Goal: Information Seeking & Learning: Learn about a topic

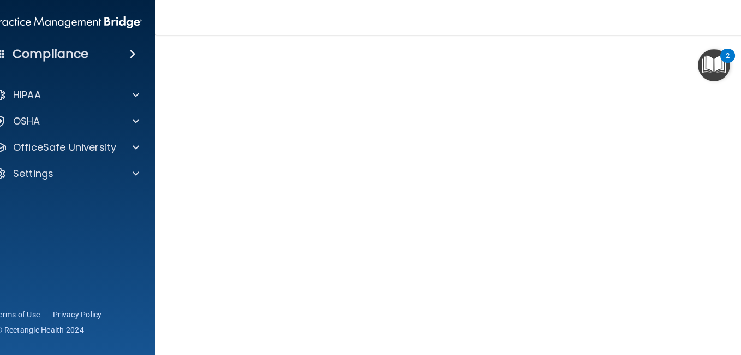
scroll to position [58, 0]
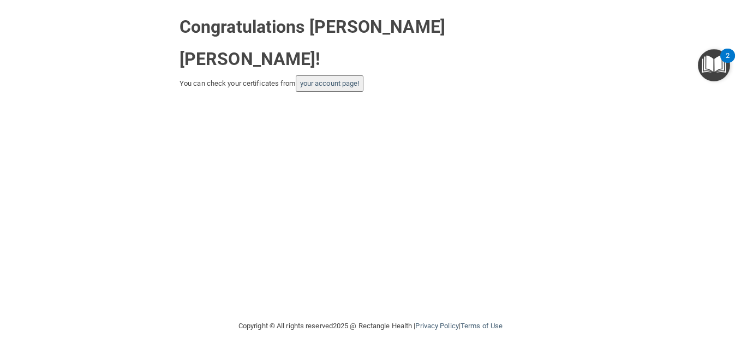
click at [716, 79] on img "Open Resource Center, 2 new notifications" at bounding box center [714, 65] width 32 height 32
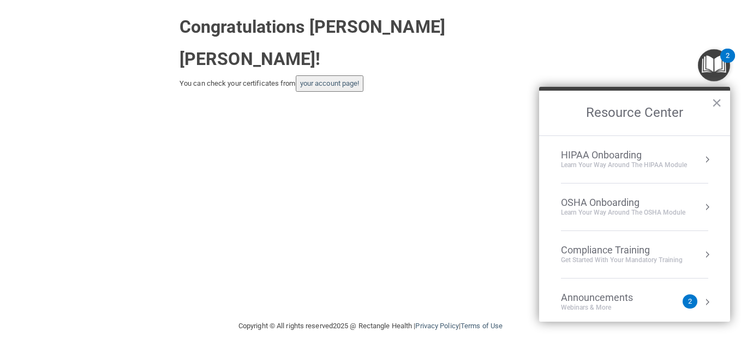
click at [686, 251] on div "Compliance Training Get Started with your mandatory training" at bounding box center [634, 254] width 147 height 21
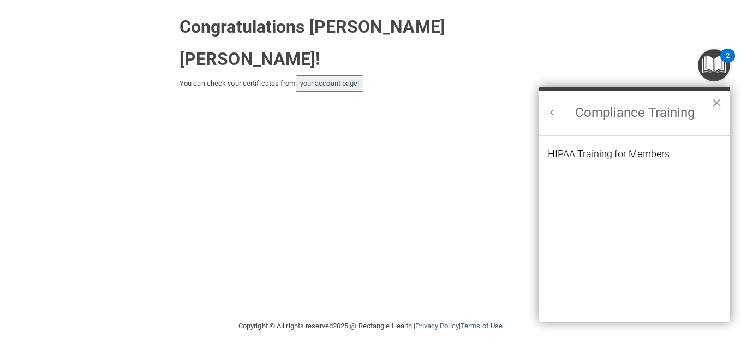
click at [659, 157] on div "HIPAA Training for Members" at bounding box center [609, 154] width 122 height 10
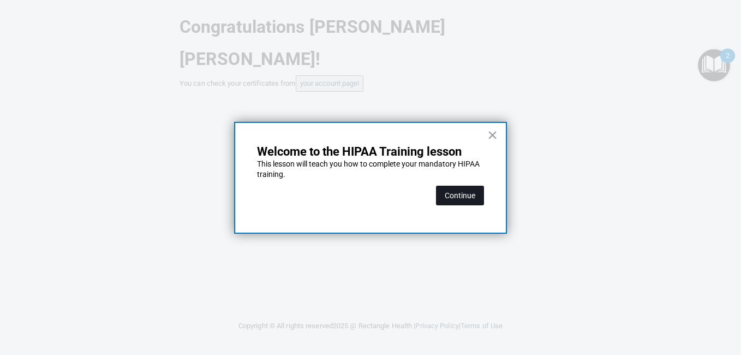
click at [462, 200] on button "Continue" at bounding box center [460, 196] width 48 height 20
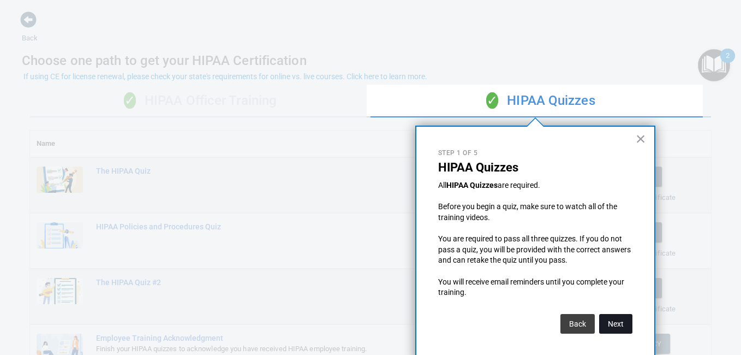
click at [628, 321] on button "Next" at bounding box center [615, 324] width 33 height 20
click at [628, 321] on html "Toggle navigation [PERSON_NAME] [PERSON_NAME] [EMAIL_ADDRESS][DOMAIN_NAME] Mana…" at bounding box center [370, 177] width 741 height 355
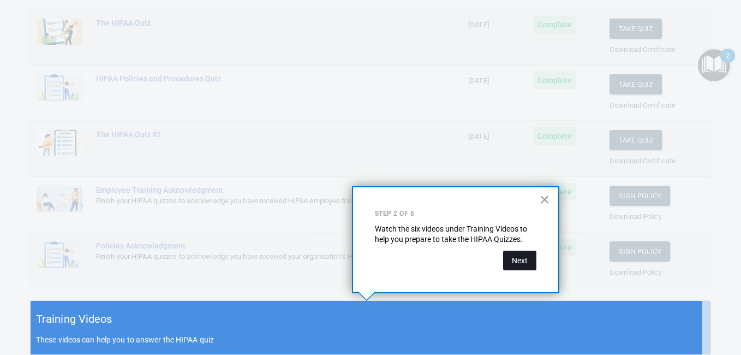
click at [529, 267] on button "Next" at bounding box center [519, 261] width 33 height 20
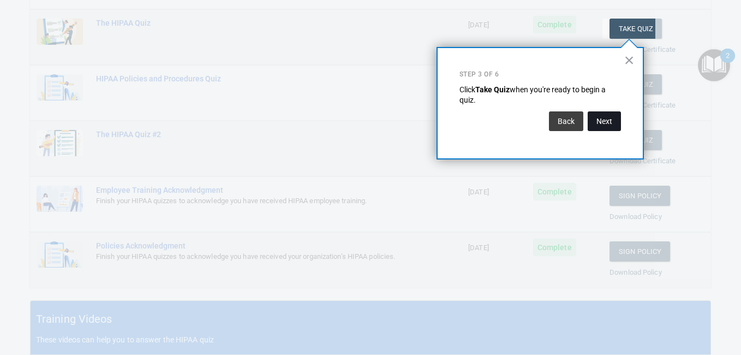
click at [600, 124] on button "Next" at bounding box center [604, 121] width 33 height 20
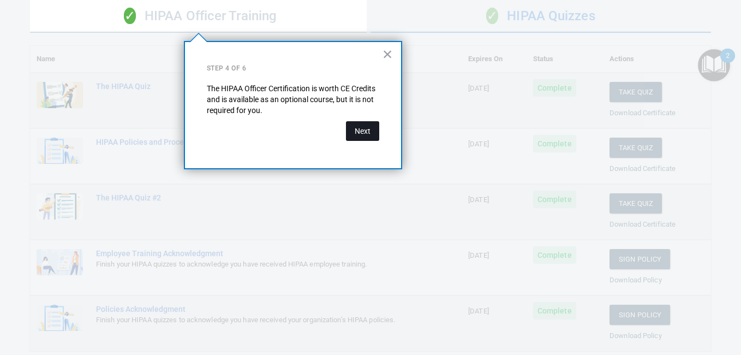
click at [366, 129] on button "Next" at bounding box center [362, 131] width 33 height 20
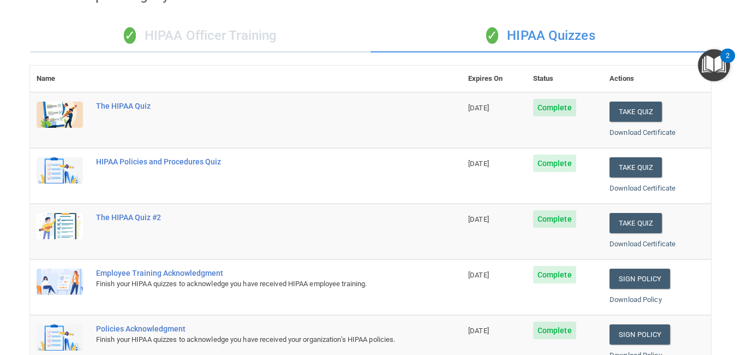
scroll to position [0, 0]
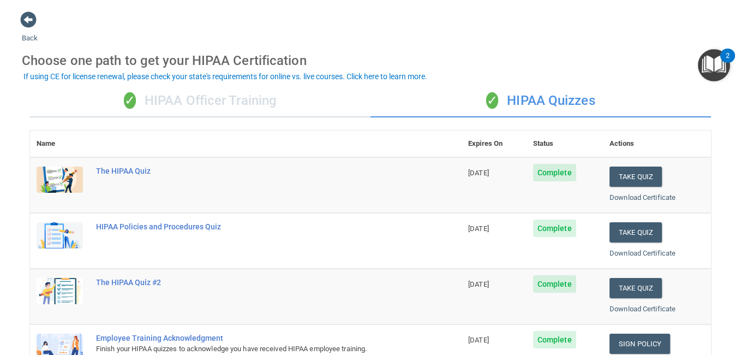
click at [249, 100] on div "✓ HIPAA Officer Training" at bounding box center [200, 101] width 341 height 33
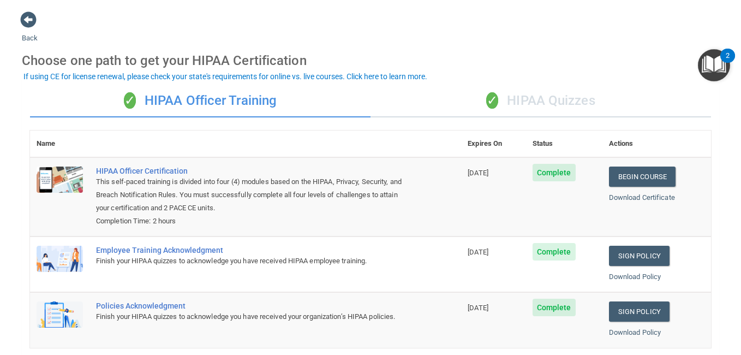
click at [712, 57] on img "Open Resource Center, 2 new notifications" at bounding box center [714, 65] width 32 height 32
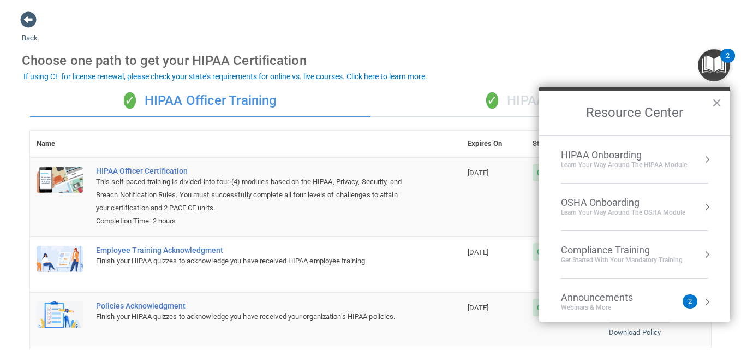
click at [646, 210] on div "Learn your way around the OSHA module" at bounding box center [623, 212] width 124 height 9
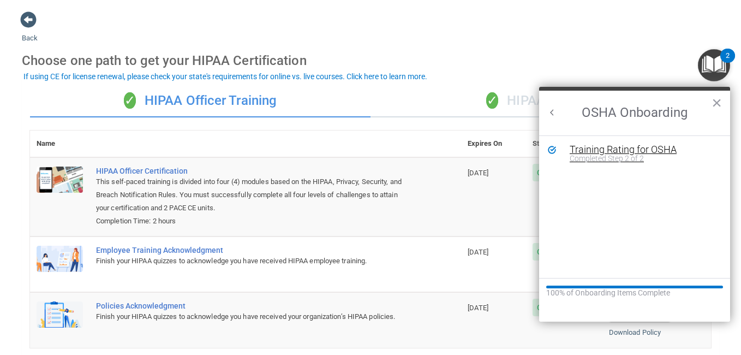
click at [634, 157] on div "Completed Step 2 of 2" at bounding box center [643, 158] width 146 height 8
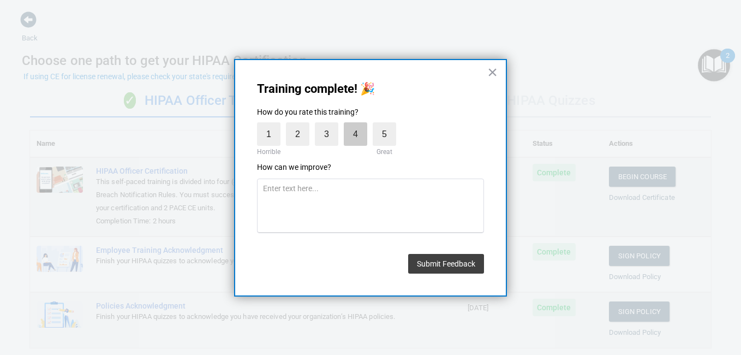
click at [353, 136] on label "4" at bounding box center [355, 133] width 23 height 23
click at [330, 125] on input "4" at bounding box center [330, 125] width 0 height 0
click at [441, 261] on button "Submit Feedback" at bounding box center [446, 264] width 76 height 20
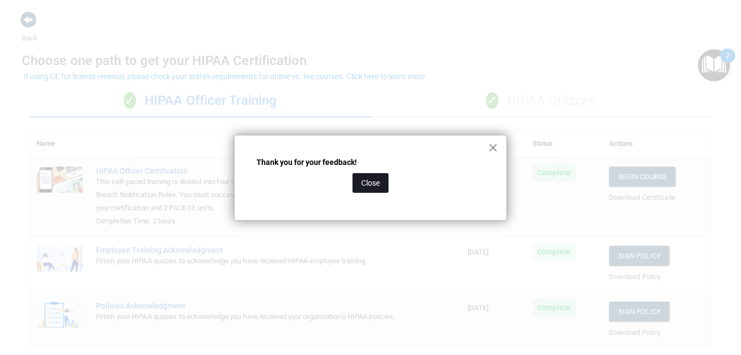
click at [375, 188] on button "Close" at bounding box center [371, 183] width 36 height 20
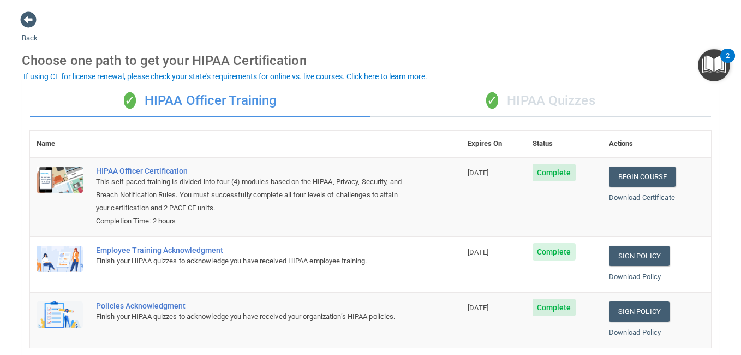
click at [708, 74] on img "Open Resource Center, 2 new notifications" at bounding box center [714, 65] width 32 height 32
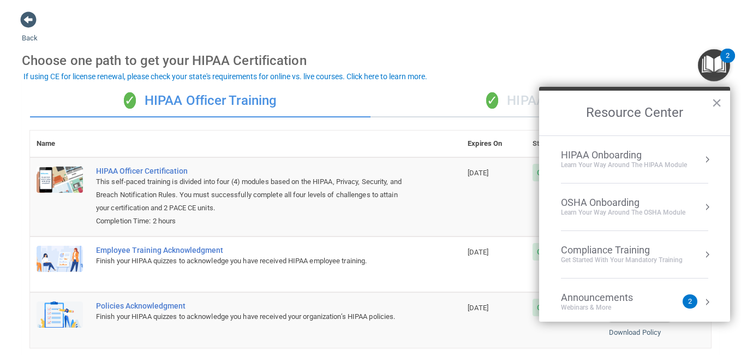
click at [660, 164] on div "Learn Your Way around the HIPAA module" at bounding box center [624, 164] width 126 height 9
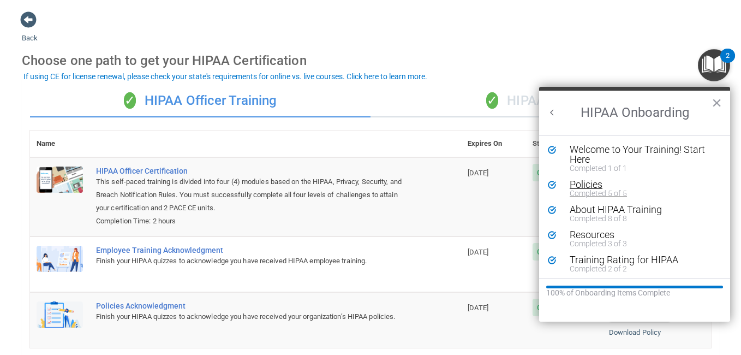
scroll to position [2, 0]
click at [716, 103] on button "×" at bounding box center [717, 102] width 10 height 17
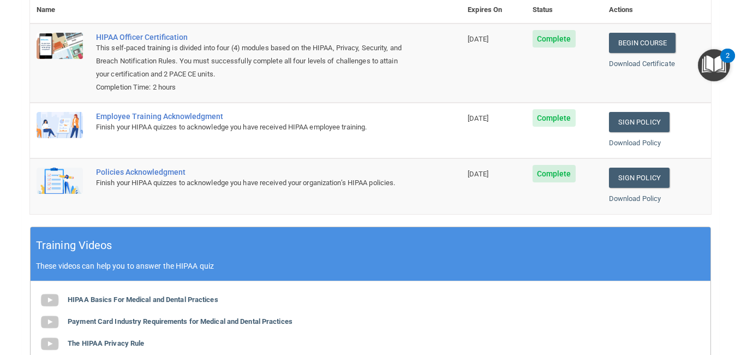
scroll to position [0, 0]
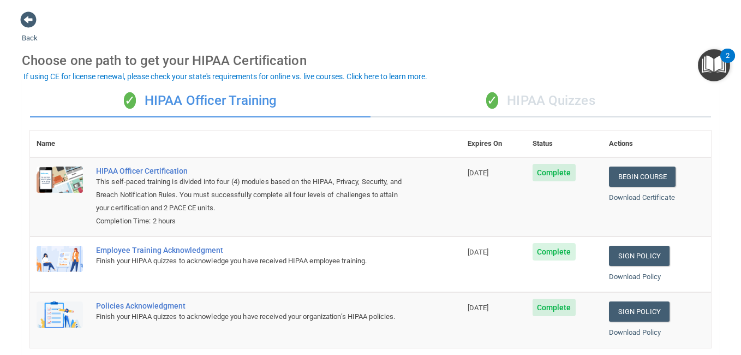
click at [712, 70] on img "Open Resource Center, 2 new notifications" at bounding box center [714, 65] width 32 height 32
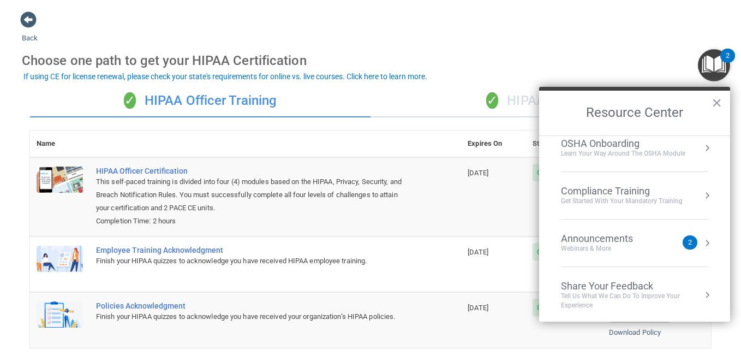
scroll to position [61, 0]
click at [670, 242] on div "Announcements Webinars & More" at bounding box center [619, 240] width 116 height 21
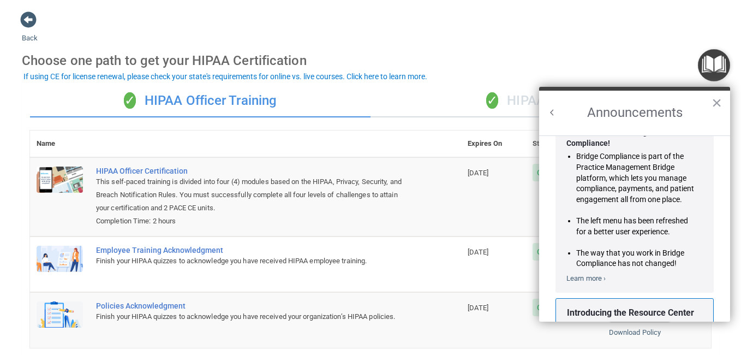
scroll to position [0, 0]
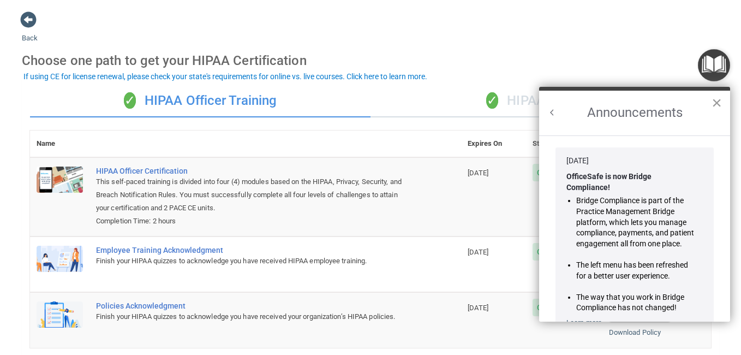
click at [720, 100] on button "×" at bounding box center [717, 102] width 10 height 17
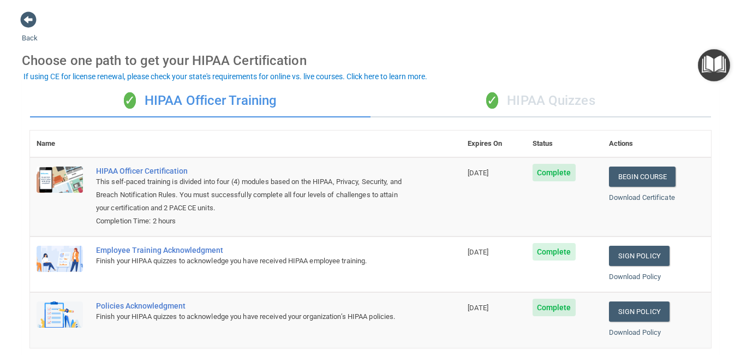
click at [717, 75] on img "Open Resource Center" at bounding box center [714, 65] width 32 height 32
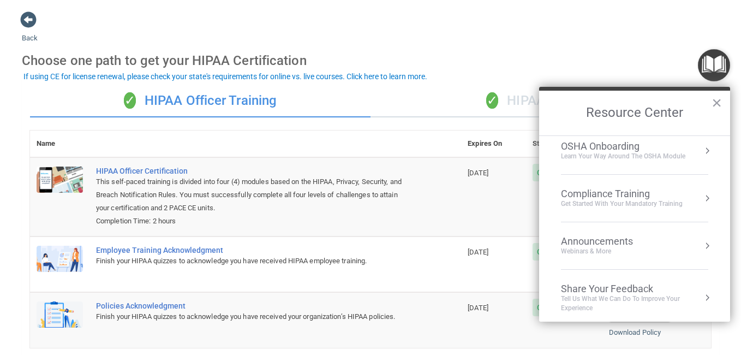
scroll to position [61, 0]
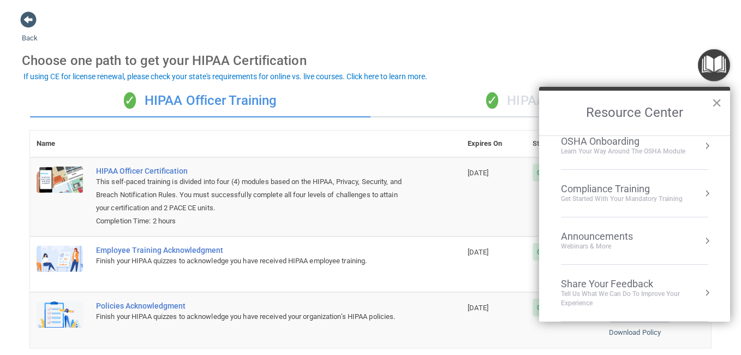
click at [719, 99] on button "×" at bounding box center [717, 102] width 10 height 17
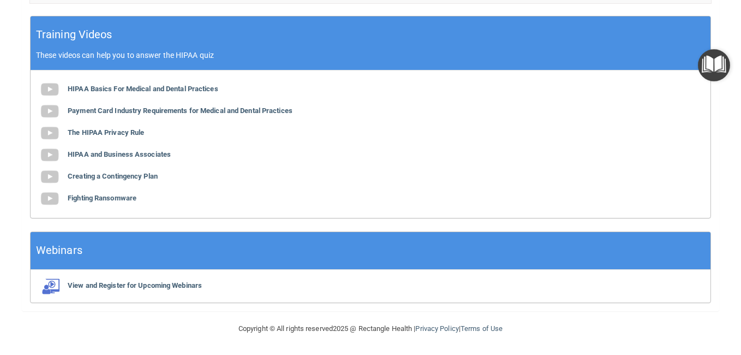
scroll to position [0, 0]
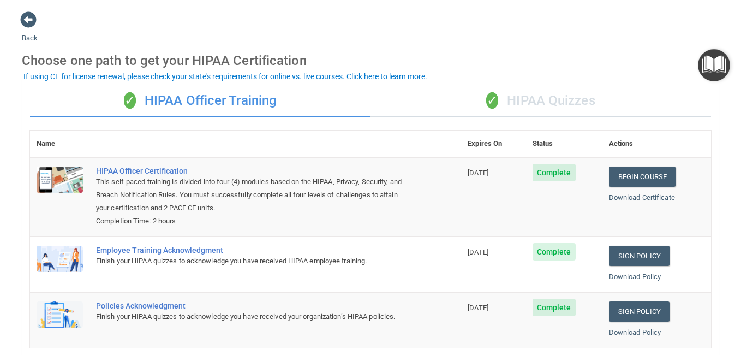
click at [16, 22] on main "Back Choose one path to get your HIPAA Certification ✓ HIPAA Officer Training ✓…" at bounding box center [370, 177] width 741 height 355
click at [26, 19] on span at bounding box center [28, 19] width 16 height 16
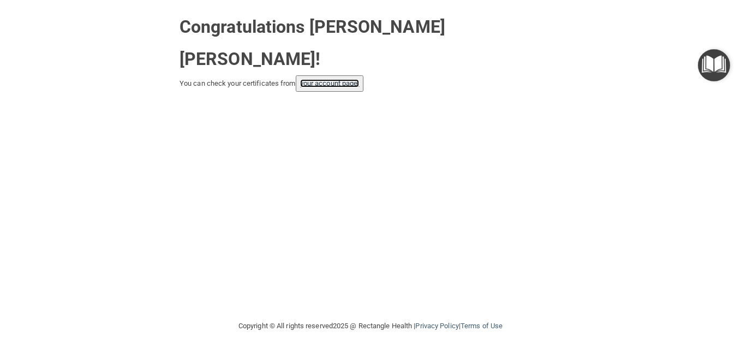
click at [349, 86] on link "your account page!" at bounding box center [329, 83] width 59 height 8
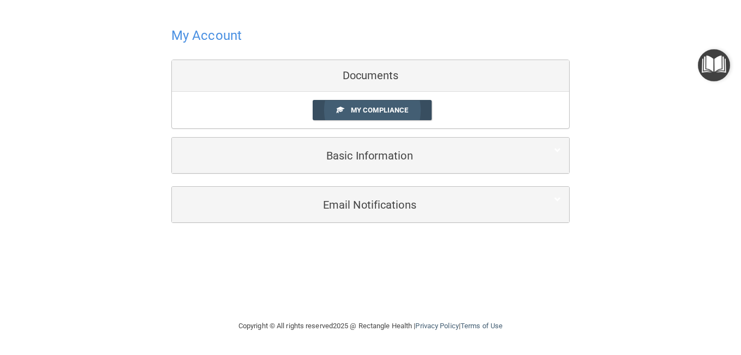
click at [382, 104] on link "My Compliance" at bounding box center [373, 110] width 120 height 20
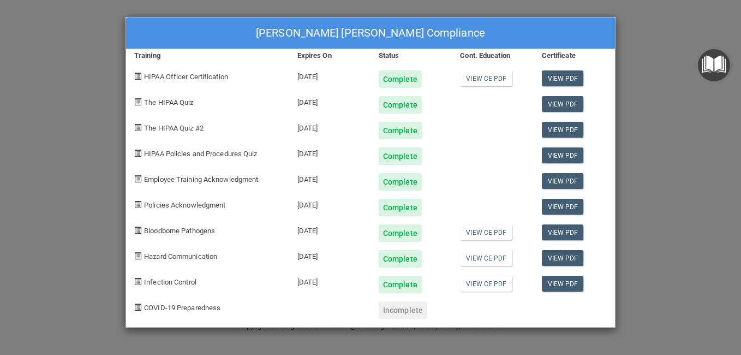
click at [409, 315] on div "Incomplete" at bounding box center [403, 309] width 49 height 17
drag, startPoint x: 198, startPoint y: 311, endPoint x: 432, endPoint y: 312, distance: 234.1
click at [432, 312] on div "[MEDICAL_DATA] Preparedness Incomplete" at bounding box center [370, 306] width 489 height 26
click at [385, 310] on div "Incomplete" at bounding box center [403, 309] width 49 height 17
click at [560, 76] on link "View PDF" at bounding box center [563, 78] width 42 height 16
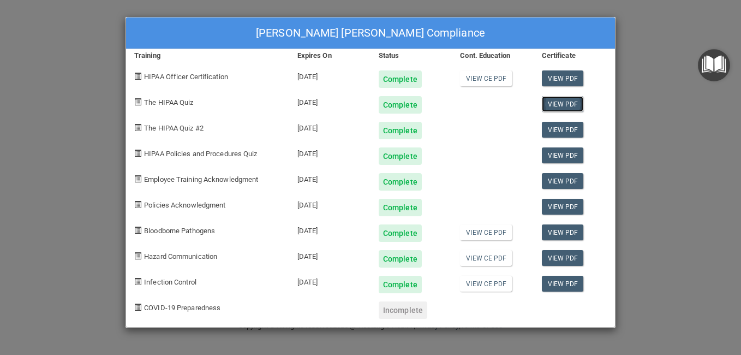
click at [564, 101] on link "View PDF" at bounding box center [563, 104] width 42 height 16
click at [569, 127] on link "View PDF" at bounding box center [563, 130] width 42 height 16
click at [569, 147] on link "View PDF" at bounding box center [563, 155] width 42 height 16
click at [559, 181] on link "View PDF" at bounding box center [563, 181] width 42 height 16
click at [563, 212] on link "View PDF" at bounding box center [563, 207] width 42 height 16
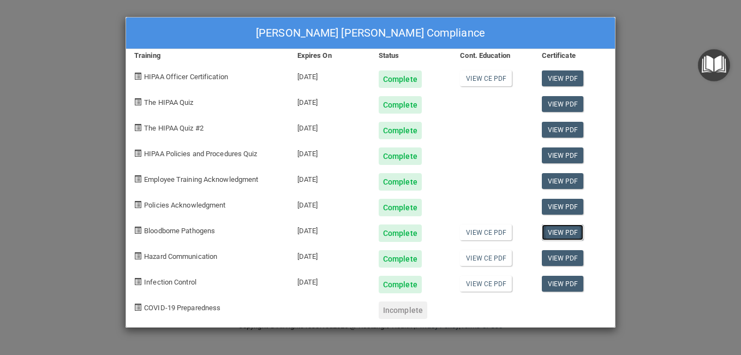
click at [561, 234] on link "View PDF" at bounding box center [563, 232] width 42 height 16
click at [564, 259] on link "View PDF" at bounding box center [563, 258] width 42 height 16
click at [557, 282] on link "View PDF" at bounding box center [563, 284] width 42 height 16
click at [693, 84] on div "[PERSON_NAME] [PERSON_NAME] Compliance Training Expires On Status Cont. Educati…" at bounding box center [370, 177] width 741 height 355
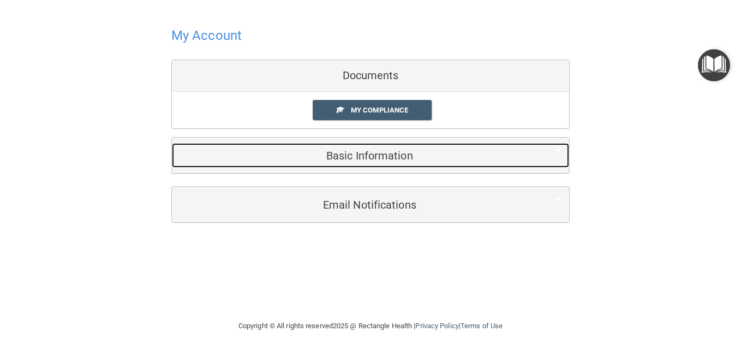
click at [403, 159] on h5 "Basic Information" at bounding box center [354, 156] width 348 height 12
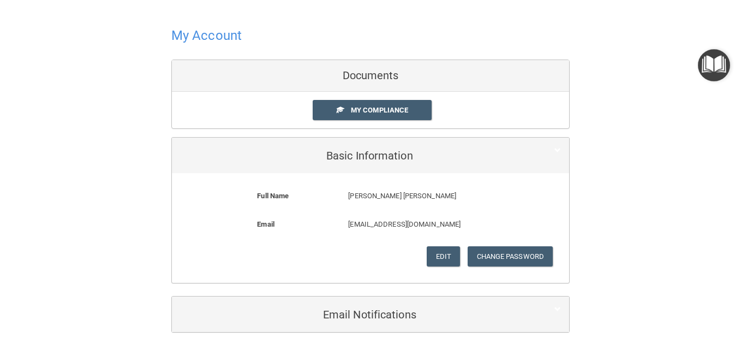
click at [359, 70] on div "Documents" at bounding box center [370, 76] width 397 height 32
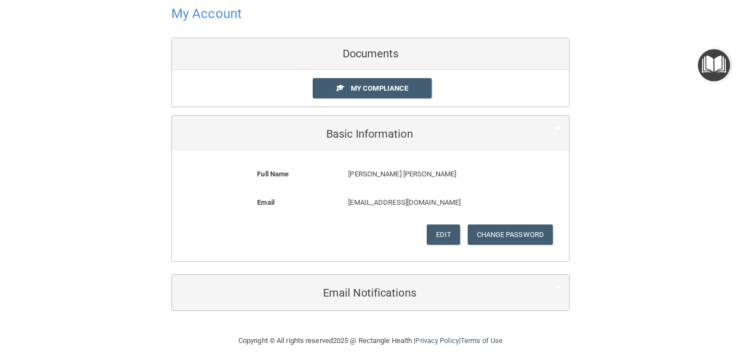
scroll to position [34, 0]
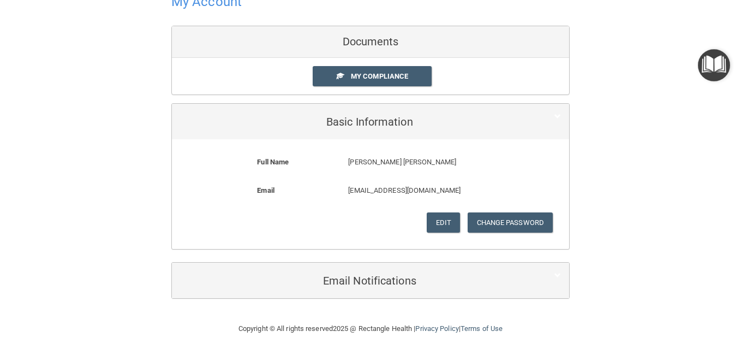
click at [650, 158] on div "My Account Documents My Compliance My Compliance My BAA Basic Information Full …" at bounding box center [371, 144] width 698 height 334
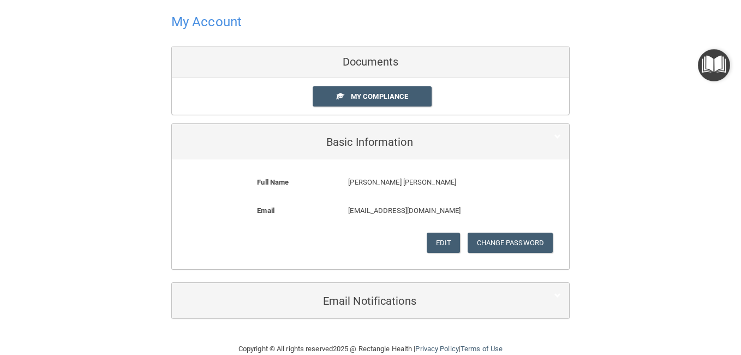
scroll to position [0, 0]
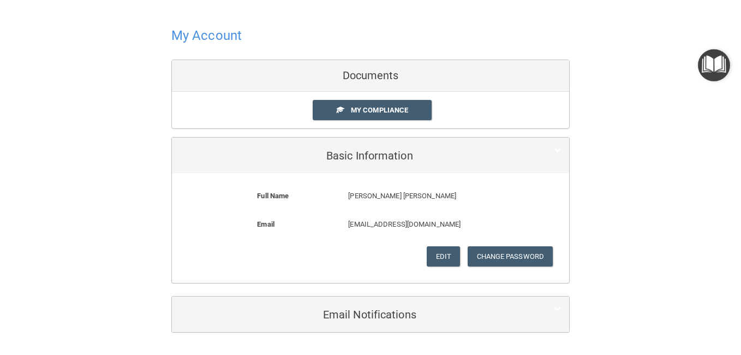
click at [711, 71] on img "Open Resource Center" at bounding box center [714, 65] width 32 height 32
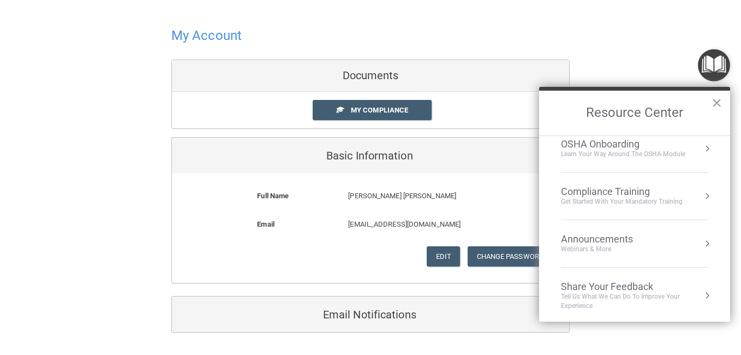
scroll to position [61, 0]
click at [642, 204] on li "Compliance Training Get Started with your mandatory training" at bounding box center [634, 193] width 147 height 47
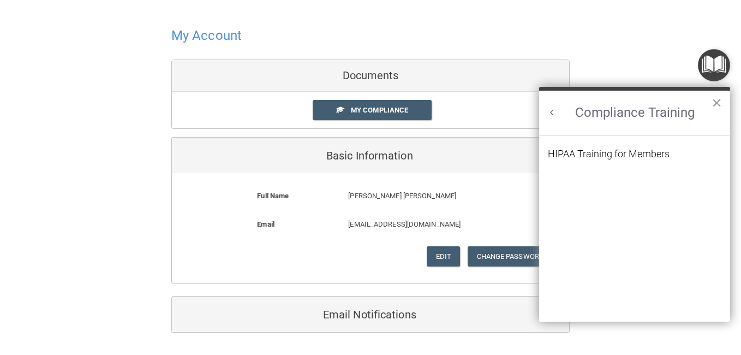
scroll to position [0, 0]
click at [623, 158] on div "HIPAA Training for Members" at bounding box center [609, 154] width 122 height 10
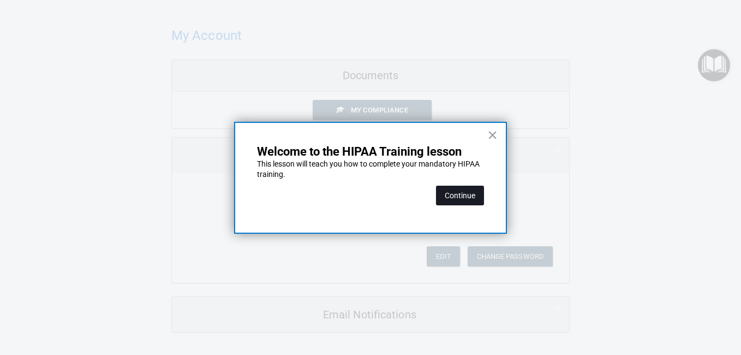
click at [472, 198] on button "Continue" at bounding box center [460, 196] width 48 height 20
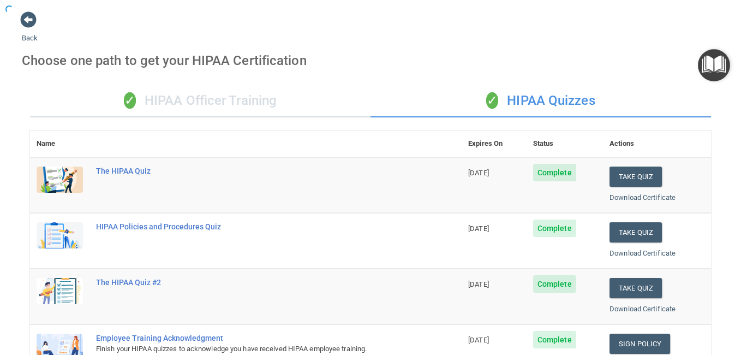
scroll to position [7, 0]
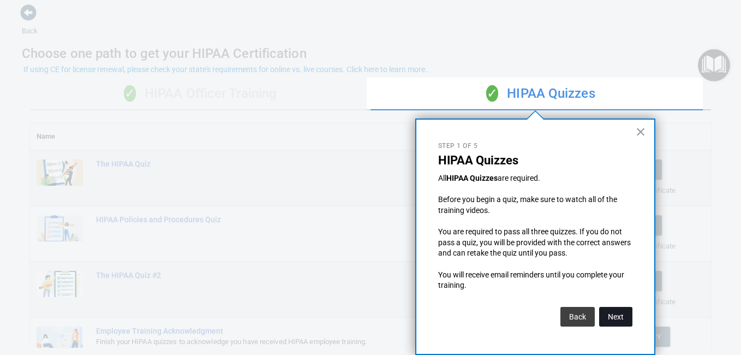
click at [618, 315] on button "Next" at bounding box center [615, 317] width 33 height 20
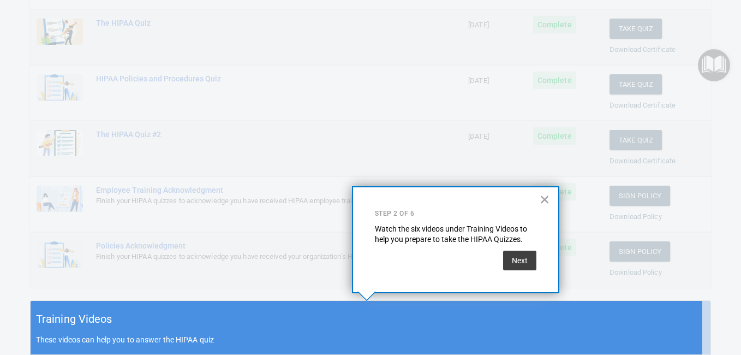
click at [500, 256] on div "Next" at bounding box center [456, 257] width 162 height 25
click at [515, 254] on button "Next" at bounding box center [519, 261] width 33 height 20
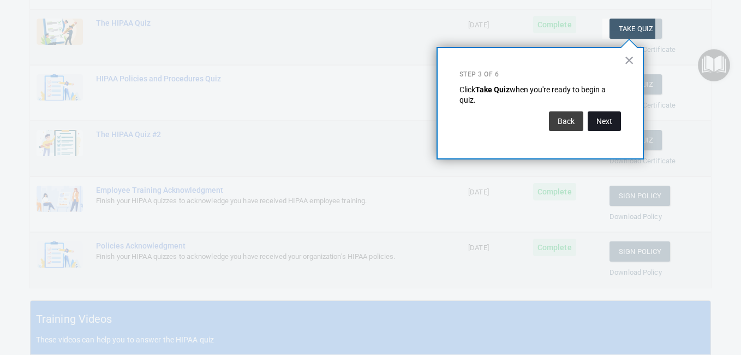
click at [599, 127] on button "Next" at bounding box center [604, 121] width 33 height 20
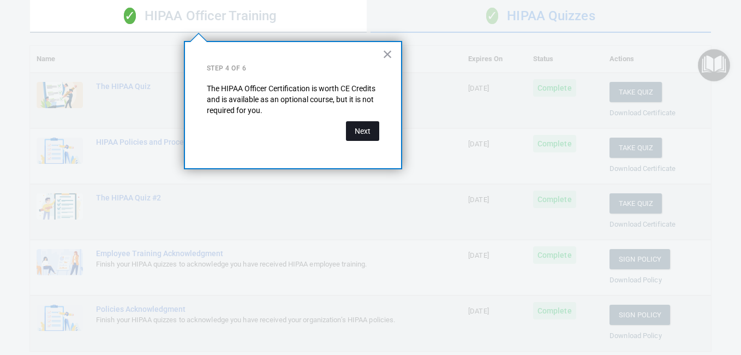
click at [366, 128] on button "Next" at bounding box center [362, 131] width 33 height 20
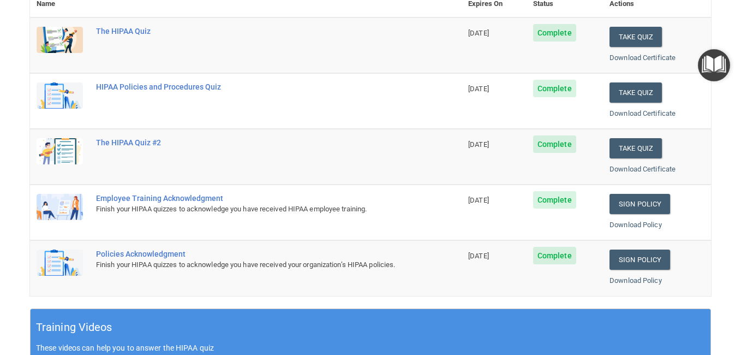
scroll to position [0, 0]
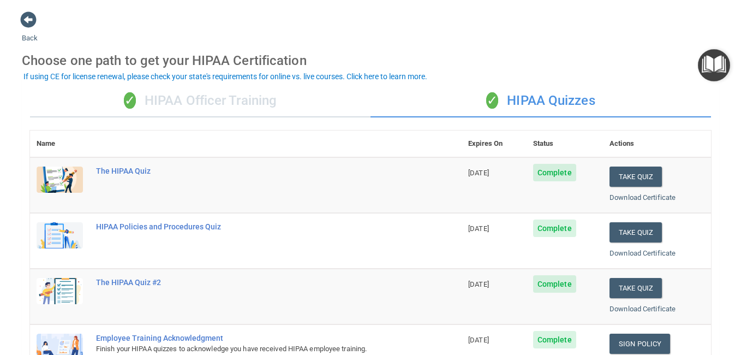
click at [243, 98] on div "✓ HIPAA Officer Training" at bounding box center [200, 101] width 341 height 33
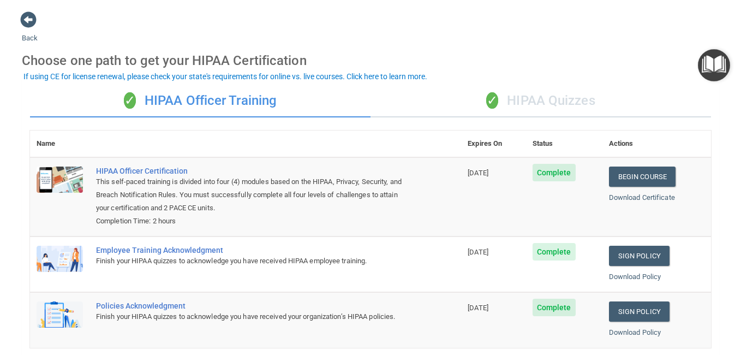
click at [719, 59] on img "Open Resource Center" at bounding box center [714, 65] width 32 height 32
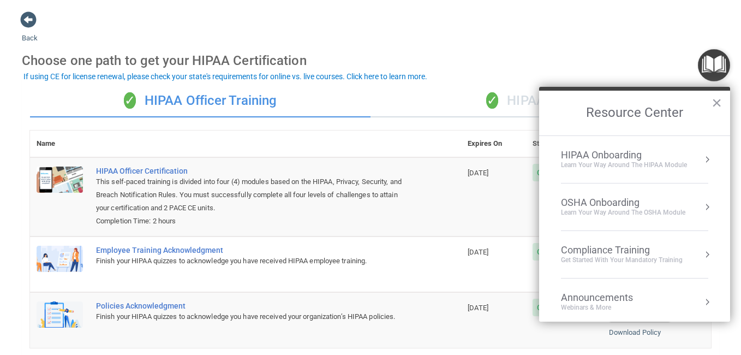
click at [652, 254] on div "Compliance Training" at bounding box center [622, 250] width 122 height 12
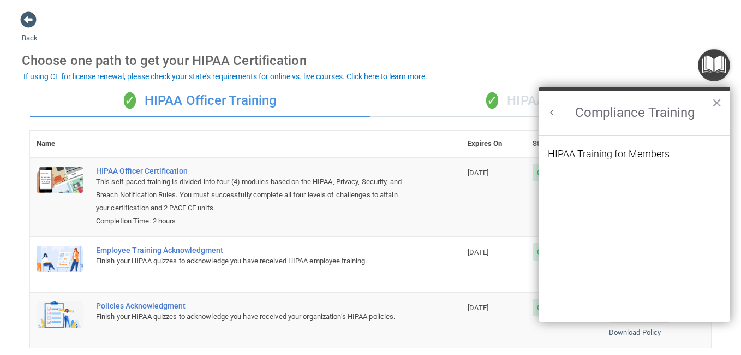
click at [662, 153] on div "HIPAA Training for Members" at bounding box center [609, 154] width 122 height 10
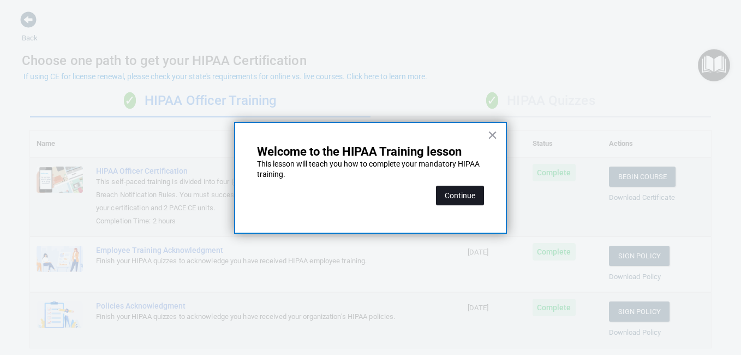
click at [476, 193] on button "Continue" at bounding box center [460, 196] width 48 height 20
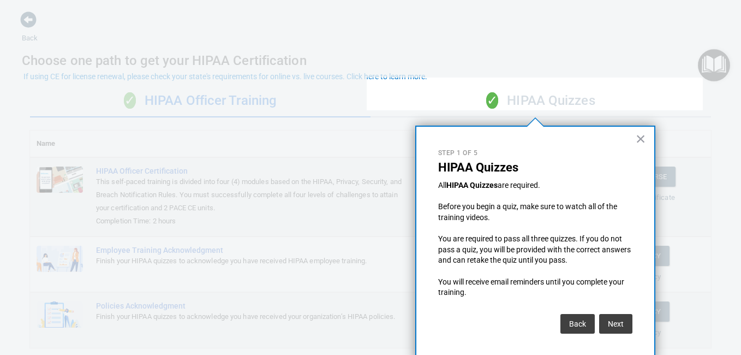
scroll to position [7, 0]
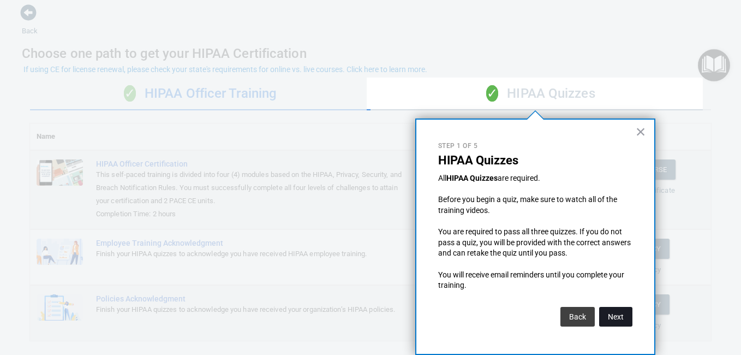
click at [613, 313] on button "Next" at bounding box center [615, 317] width 33 height 20
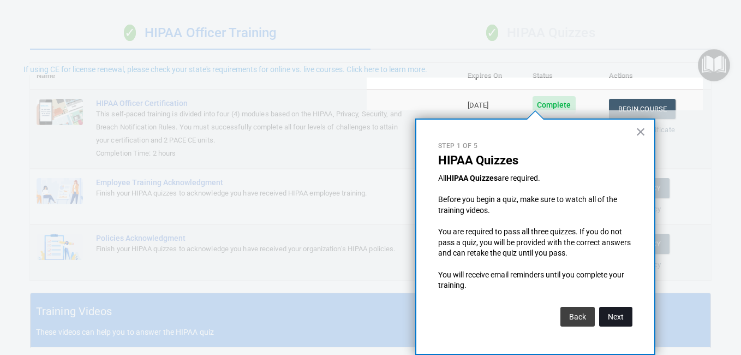
scroll to position [0, 0]
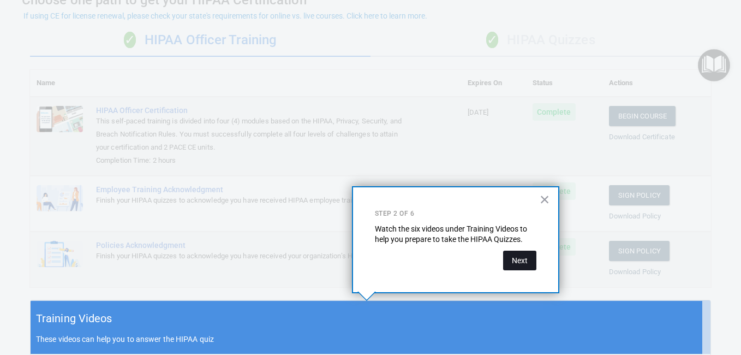
click at [510, 256] on button "Next" at bounding box center [519, 261] width 33 height 20
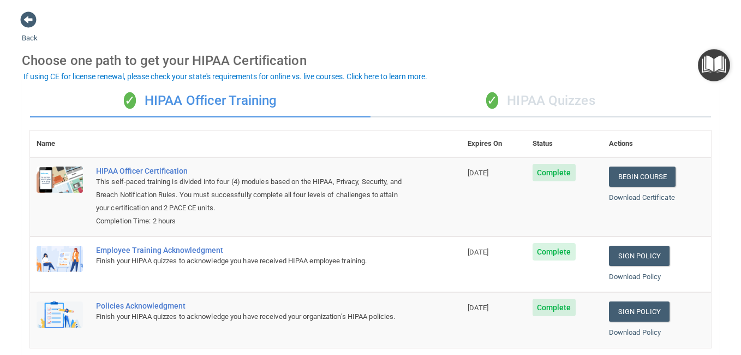
click at [717, 61] on img "Open Resource Center" at bounding box center [714, 65] width 32 height 32
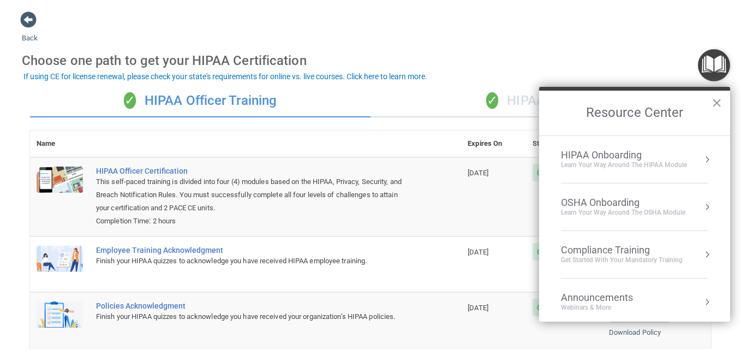
click at [624, 152] on div "HIPAA Onboarding" at bounding box center [624, 155] width 126 height 12
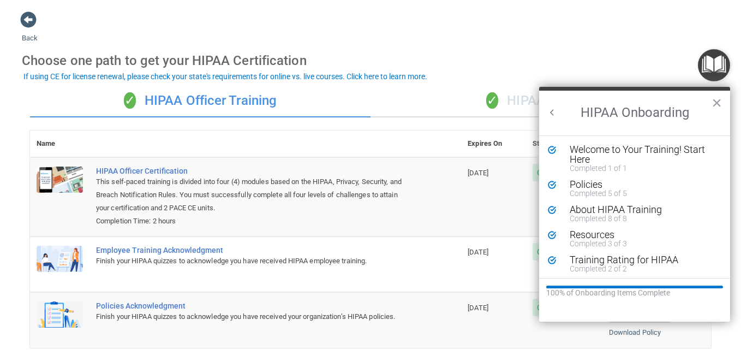
scroll to position [2, 0]
click at [715, 98] on button "×" at bounding box center [717, 102] width 10 height 17
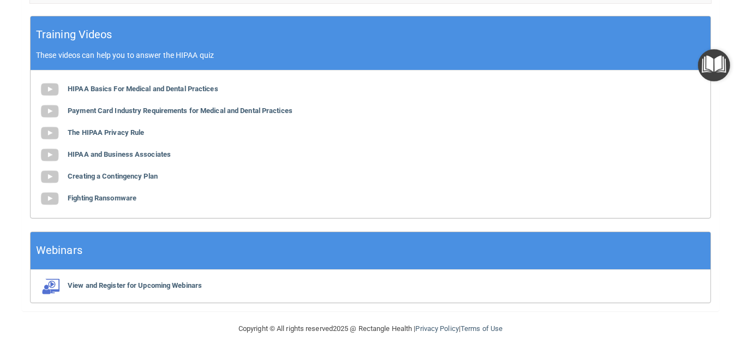
scroll to position [0, 0]
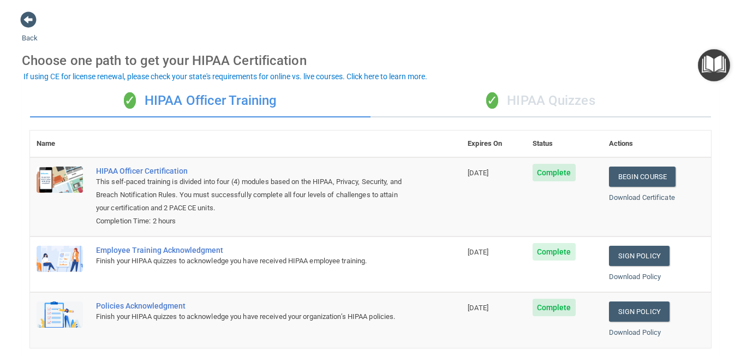
click at [526, 98] on div "✓ HIPAA Quizzes" at bounding box center [541, 101] width 341 height 33
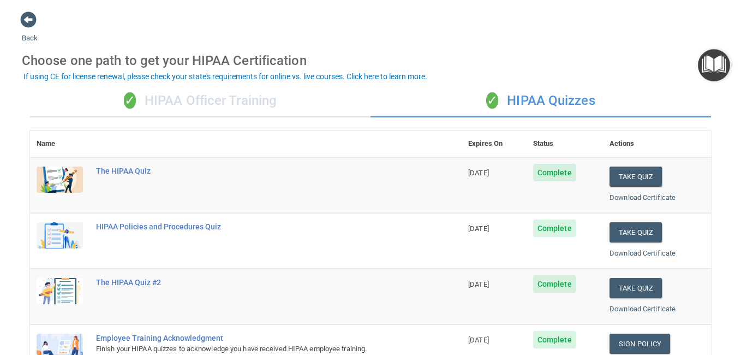
click at [708, 70] on img "Open Resource Center" at bounding box center [714, 65] width 32 height 32
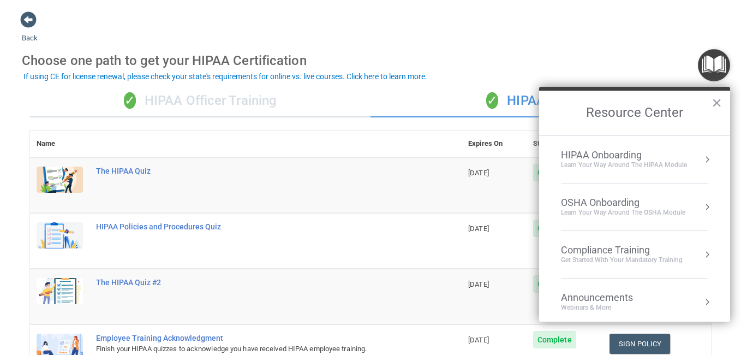
click at [383, 204] on td "The HIPAA Quiz" at bounding box center [276, 185] width 372 height 56
click at [694, 246] on div "Compliance Training Get Started with your mandatory training" at bounding box center [634, 254] width 147 height 21
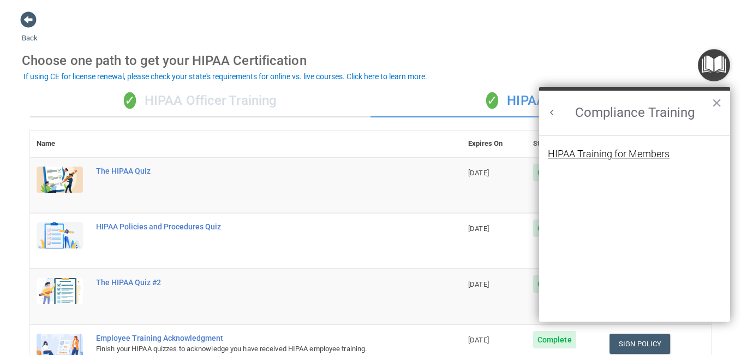
click at [640, 151] on div "HIPAA Training for Members" at bounding box center [609, 154] width 122 height 10
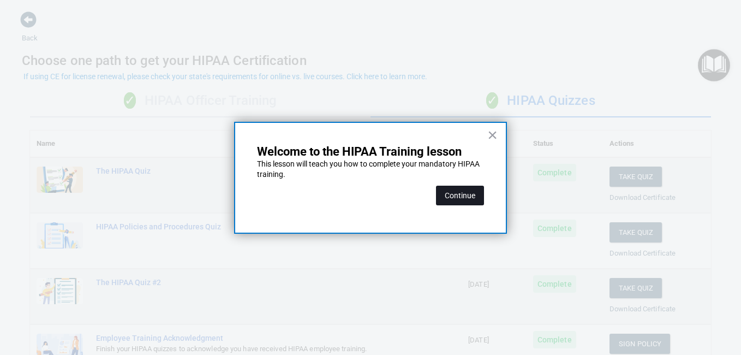
click at [442, 196] on button "Continue" at bounding box center [460, 196] width 48 height 20
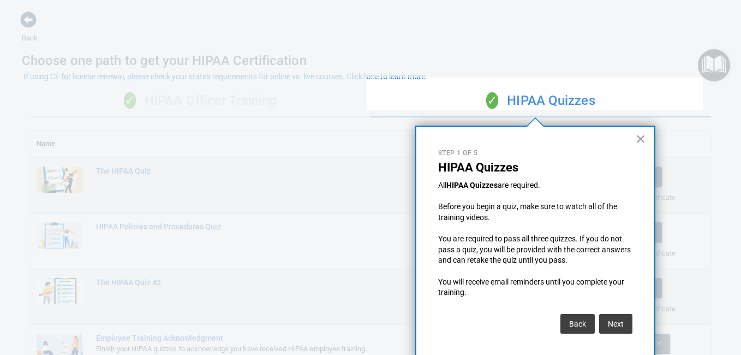
scroll to position [7, 0]
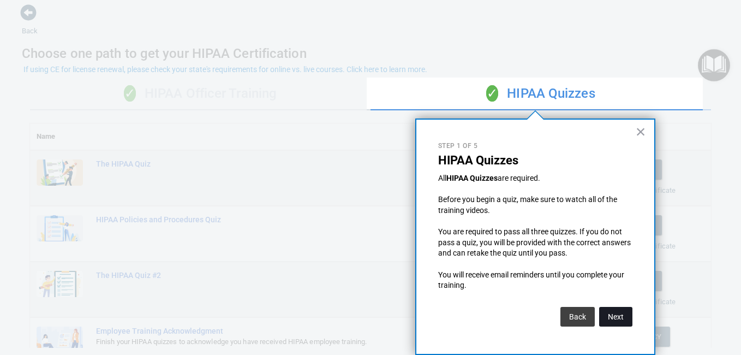
click at [611, 323] on button "Next" at bounding box center [615, 317] width 33 height 20
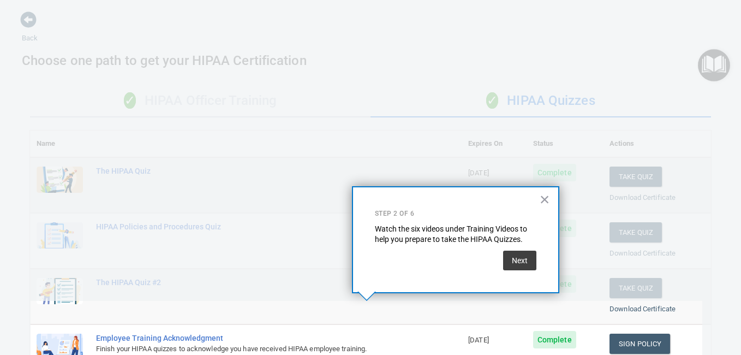
scroll to position [148, 0]
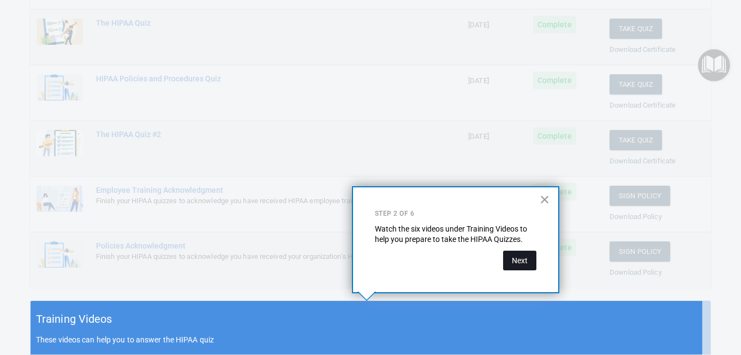
click at [516, 252] on button "Next" at bounding box center [519, 261] width 33 height 20
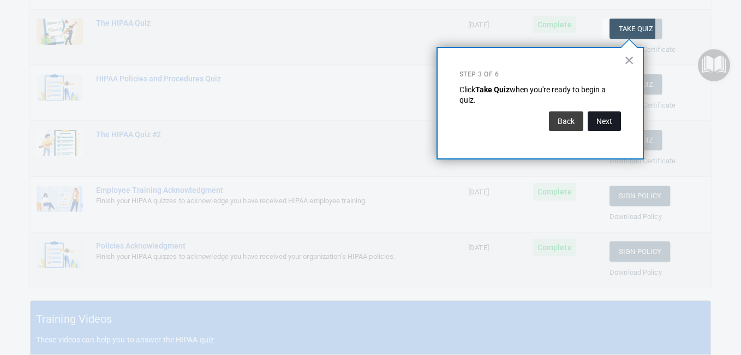
click at [599, 126] on button "Next" at bounding box center [604, 121] width 33 height 20
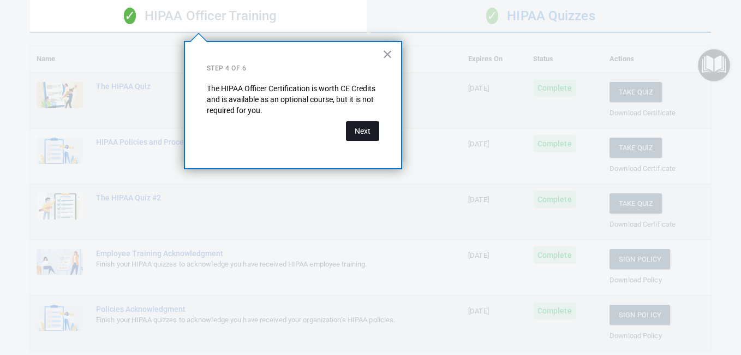
click at [350, 130] on button "Next" at bounding box center [362, 131] width 33 height 20
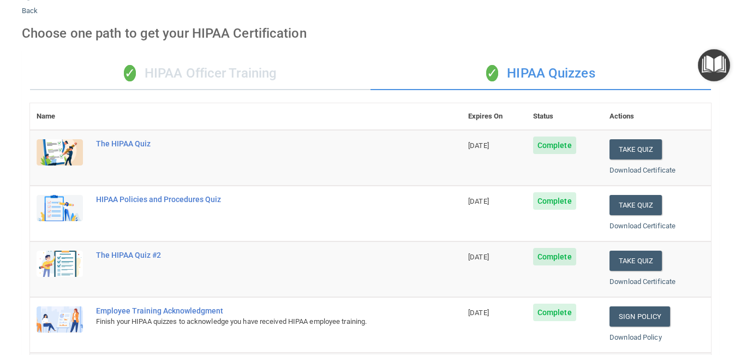
scroll to position [0, 0]
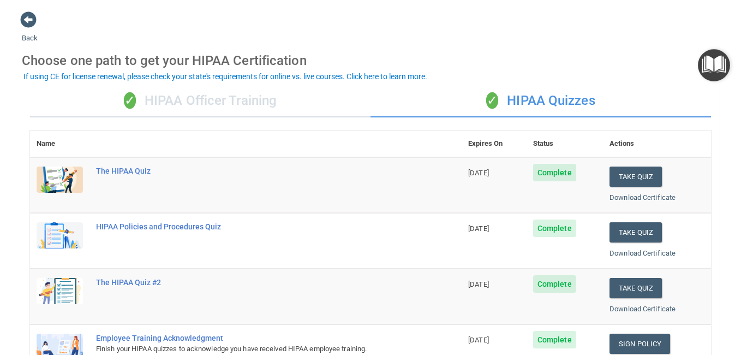
click at [714, 62] on img "Open Resource Center" at bounding box center [714, 65] width 32 height 32
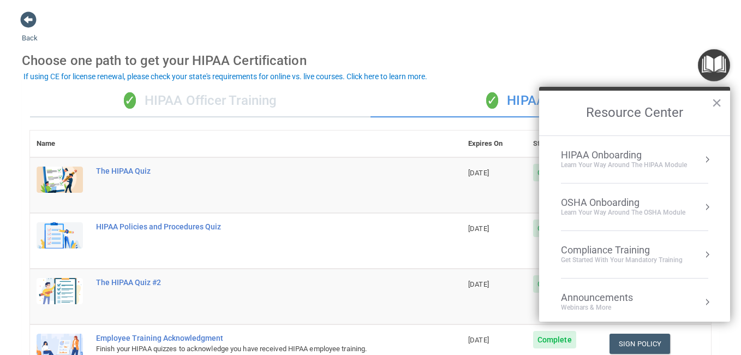
click at [702, 211] on button "Resource Center" at bounding box center [707, 206] width 11 height 11
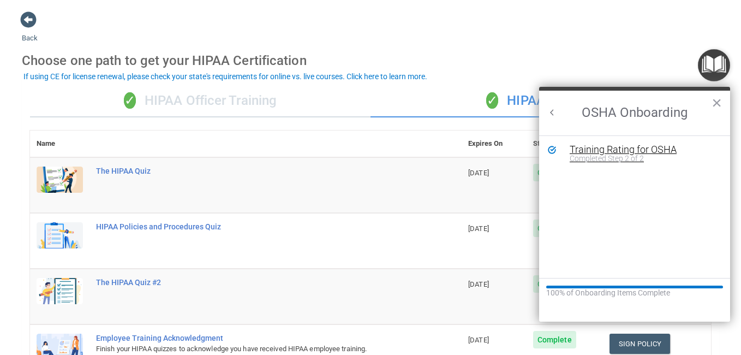
click at [616, 156] on div "Completed Step 2 of 2" at bounding box center [643, 158] width 146 height 8
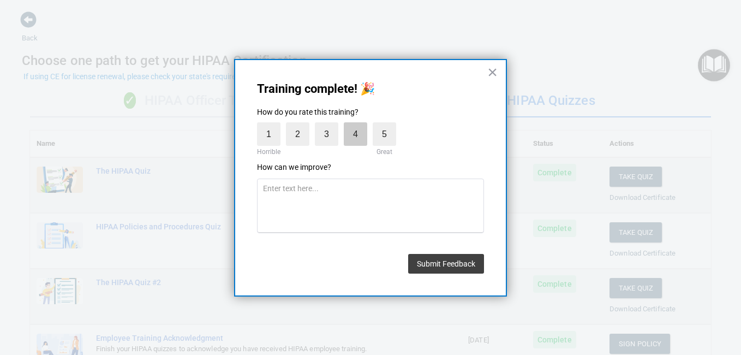
click at [353, 130] on label "4" at bounding box center [355, 133] width 23 height 23
click at [330, 125] on input "4" at bounding box center [330, 125] width 0 height 0
click at [437, 261] on button "Submit Feedback" at bounding box center [446, 264] width 76 height 20
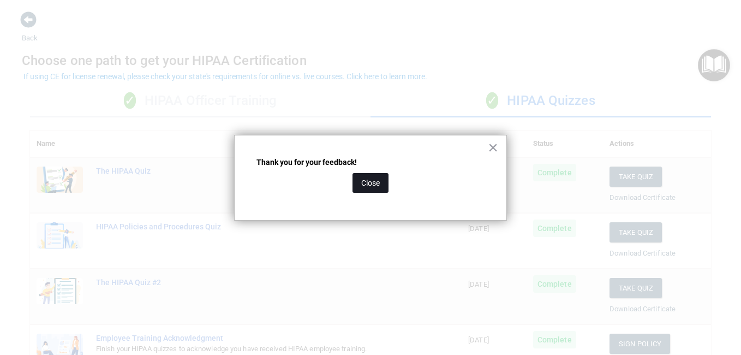
click at [381, 183] on button "Close" at bounding box center [371, 183] width 36 height 20
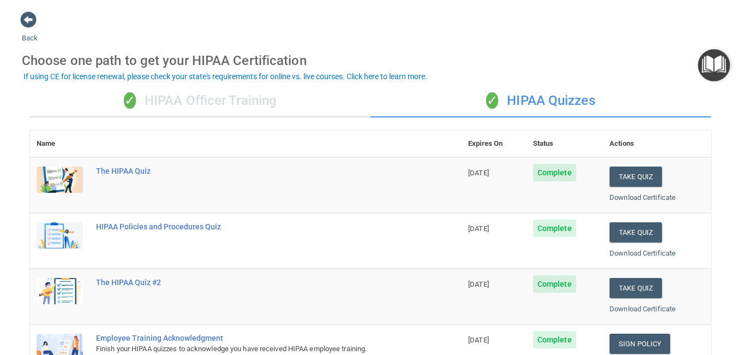
click at [713, 65] on img "Open Resource Center" at bounding box center [714, 65] width 32 height 32
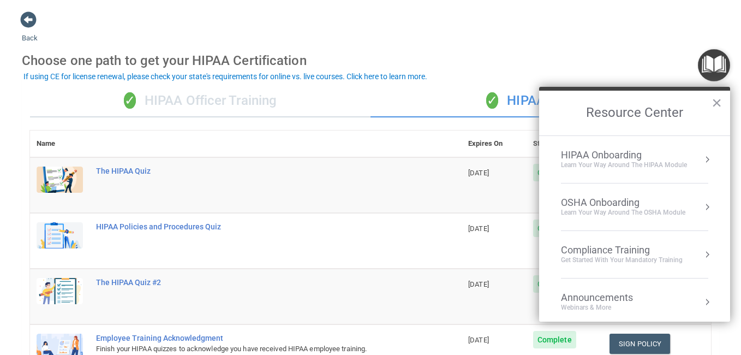
click at [704, 160] on button "Resource Center" at bounding box center [707, 159] width 11 height 11
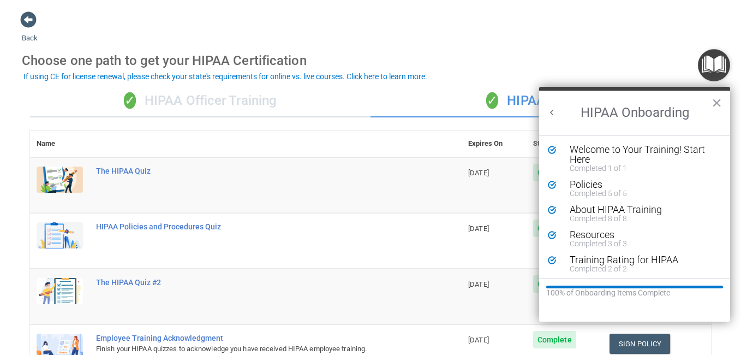
click at [551, 112] on button "Back to Resource Center Home" at bounding box center [552, 112] width 11 height 11
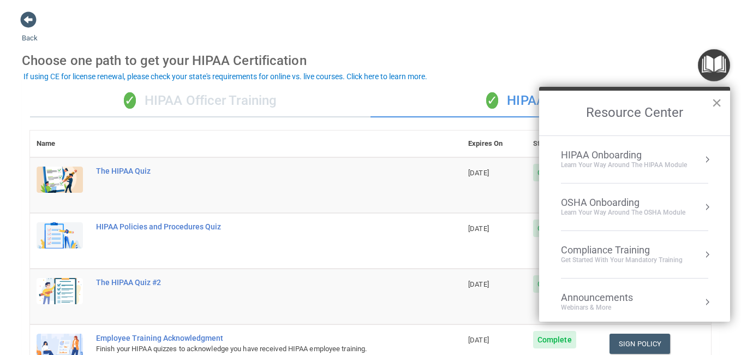
click at [714, 99] on button "×" at bounding box center [717, 102] width 10 height 17
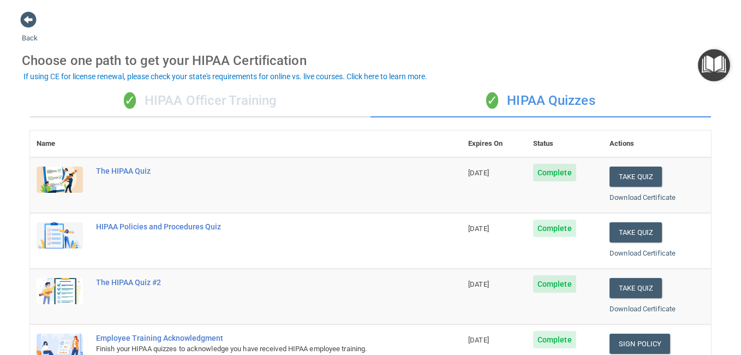
click at [267, 91] on div "✓ HIPAA Officer Training" at bounding box center [200, 101] width 341 height 33
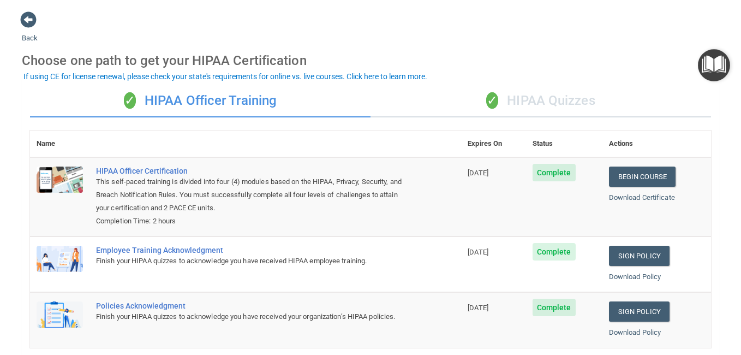
click at [453, 99] on div "✓ HIPAA Quizzes" at bounding box center [541, 101] width 341 height 33
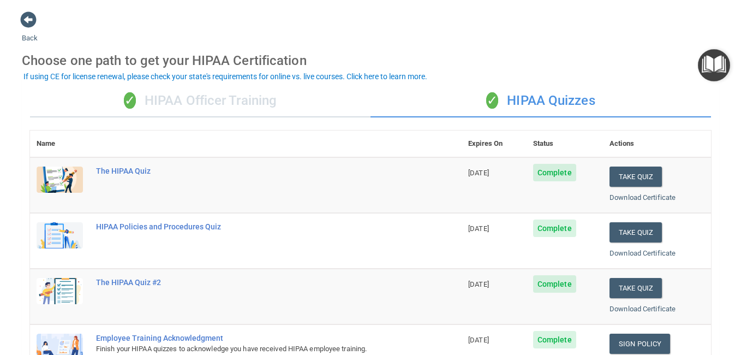
click at [271, 107] on div "✓ HIPAA Officer Training" at bounding box center [200, 101] width 341 height 33
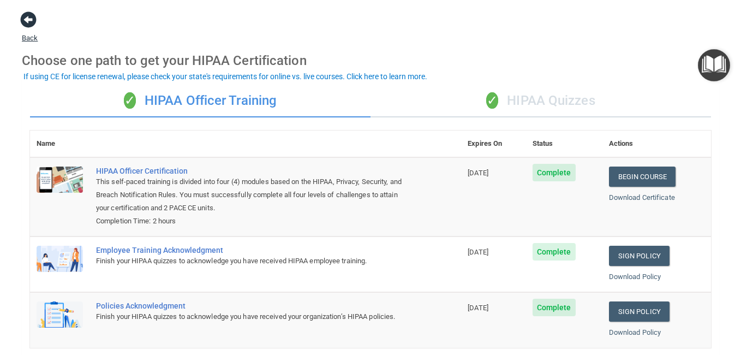
click at [23, 22] on span at bounding box center [28, 19] width 16 height 16
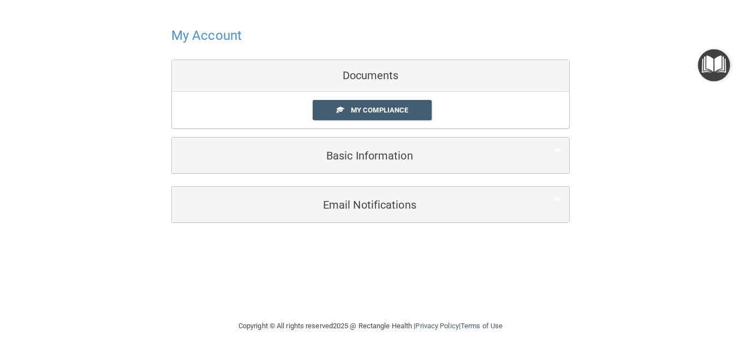
click at [327, 99] on div "My Compliance My Compliance My BAA" at bounding box center [370, 110] width 397 height 37
click at [340, 109] on span at bounding box center [340, 109] width 7 height 7
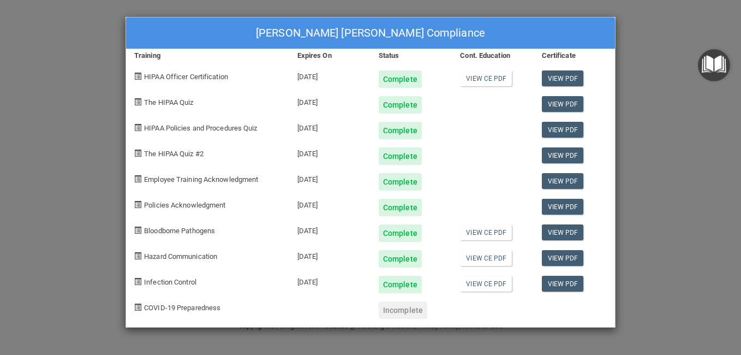
click at [664, 91] on div "[PERSON_NAME] [PERSON_NAME] Compliance Training Expires On Status Cont. Educati…" at bounding box center [370, 177] width 741 height 355
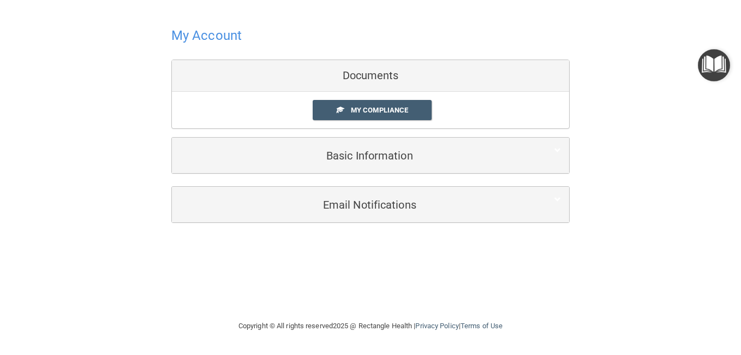
click at [723, 70] on img "Open Resource Center" at bounding box center [714, 65] width 32 height 32
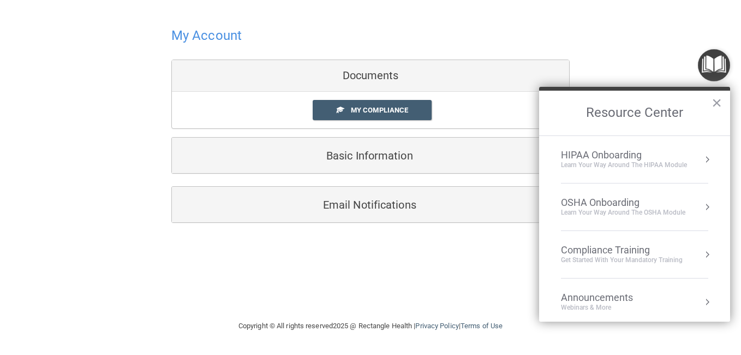
click at [657, 160] on div "Learn Your Way around the HIPAA module" at bounding box center [624, 164] width 126 height 9
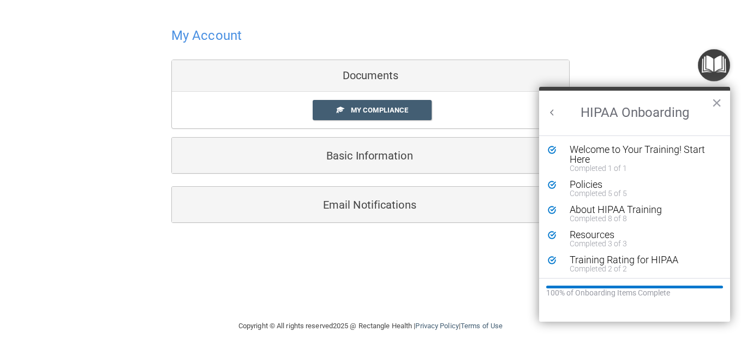
click at [494, 245] on div "My Account Documents My Compliance My Compliance My BAA Basic Information Full …" at bounding box center [371, 159] width 698 height 297
click at [548, 110] on button "Back to Resource Center Home" at bounding box center [552, 112] width 11 height 11
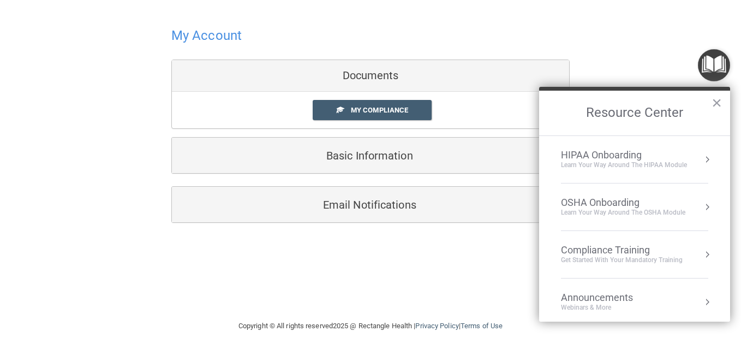
click at [722, 102] on h2 "Resource Center" at bounding box center [634, 113] width 191 height 45
click at [719, 102] on button "×" at bounding box center [717, 102] width 10 height 17
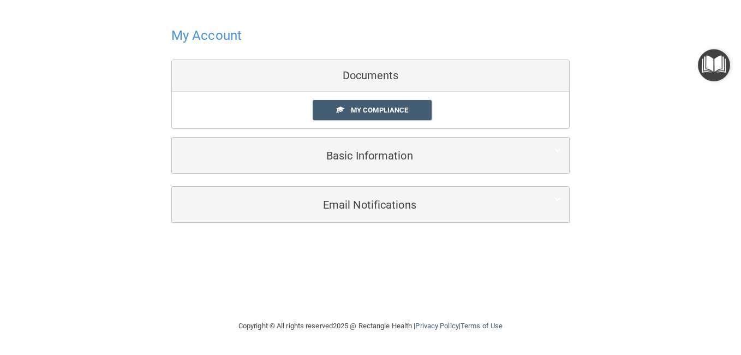
click at [716, 68] on img "Open Resource Center" at bounding box center [714, 65] width 32 height 32
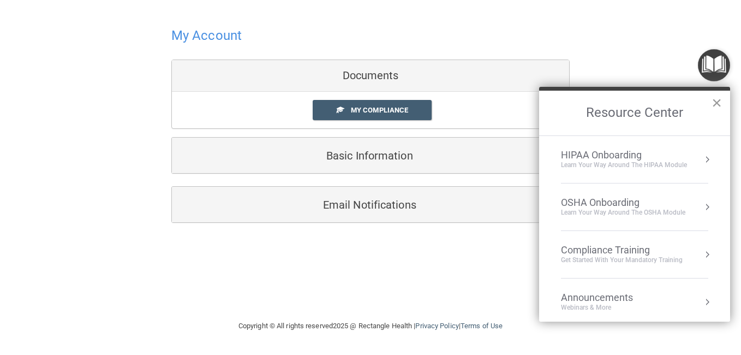
click at [719, 100] on button "×" at bounding box center [717, 102] width 10 height 17
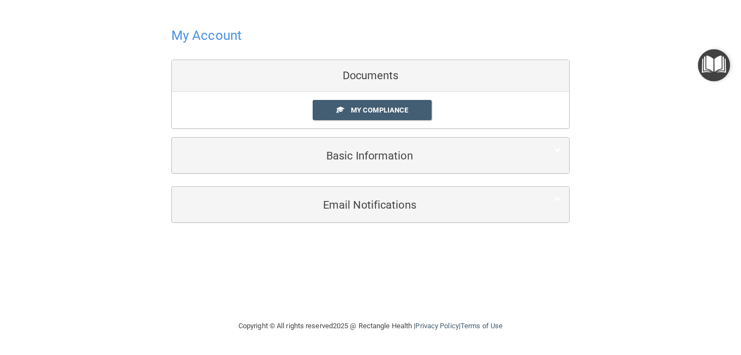
click at [722, 73] on img "Open Resource Center" at bounding box center [714, 65] width 32 height 32
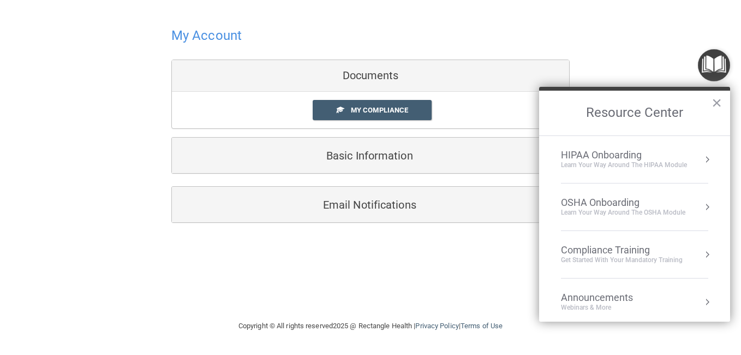
click at [664, 158] on div "HIPAA Onboarding" at bounding box center [624, 155] width 126 height 12
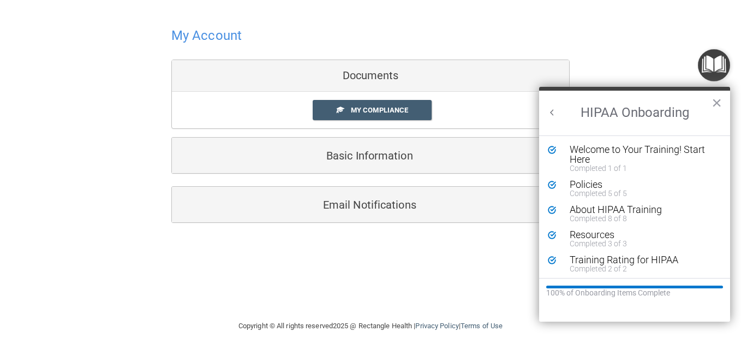
scroll to position [2, 0]
click at [719, 102] on button "×" at bounding box center [717, 102] width 10 height 17
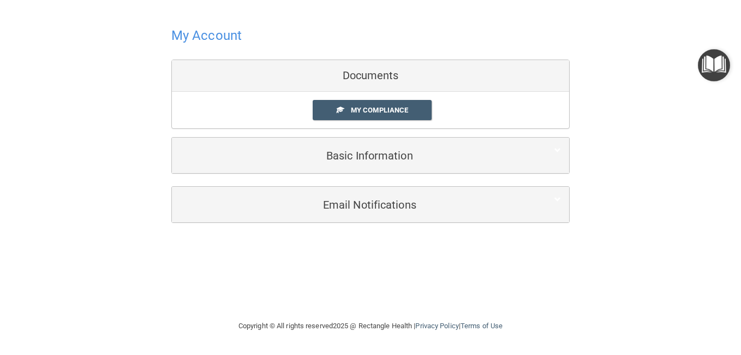
click at [718, 63] on img "Open Resource Center" at bounding box center [714, 65] width 32 height 32
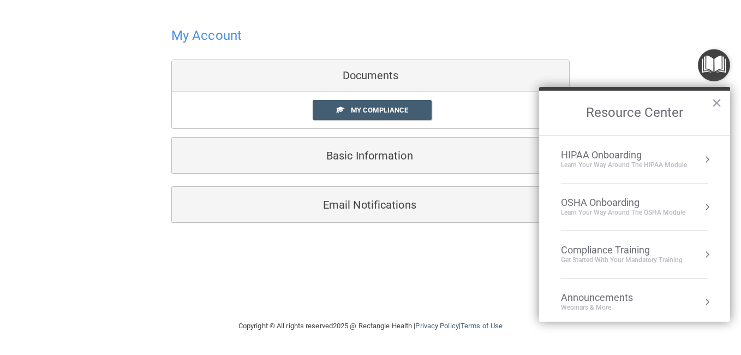
click at [645, 200] on div "OSHA Onboarding" at bounding box center [623, 202] width 124 height 12
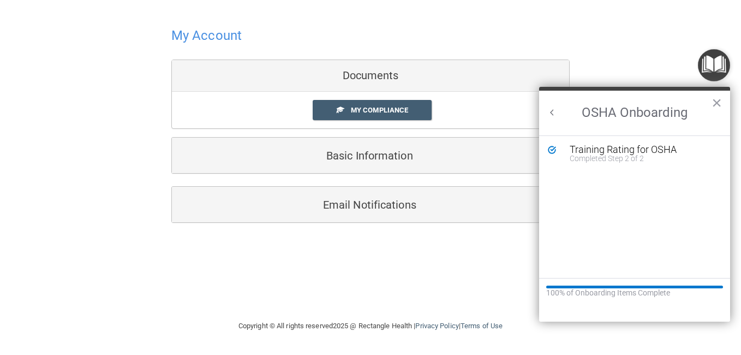
scroll to position [0, 0]
click at [724, 107] on h2 "OSHA Onboarding" at bounding box center [634, 113] width 191 height 45
click at [716, 106] on button "×" at bounding box center [717, 102] width 10 height 17
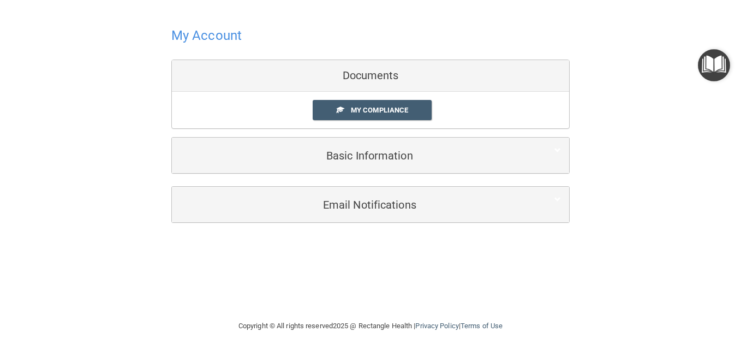
click at [716, 63] on img "Open Resource Center" at bounding box center [714, 65] width 32 height 32
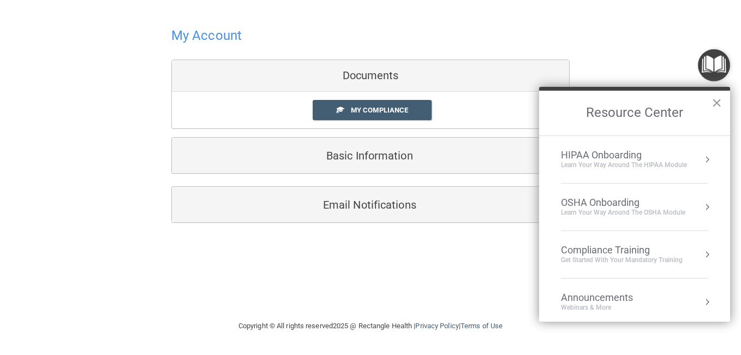
click at [660, 244] on div "Compliance Training" at bounding box center [622, 250] width 122 height 12
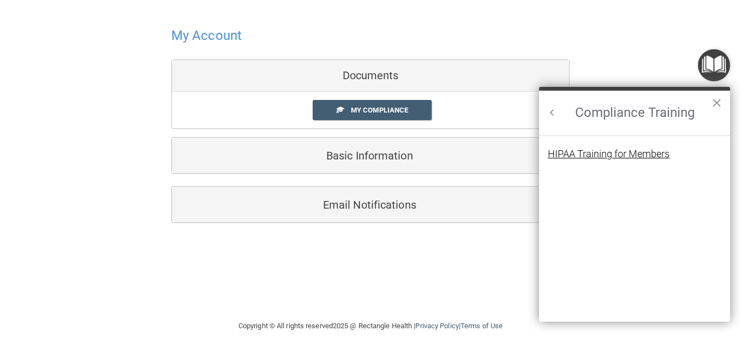
click at [650, 156] on div "HIPAA Training for Members" at bounding box center [609, 154] width 122 height 10
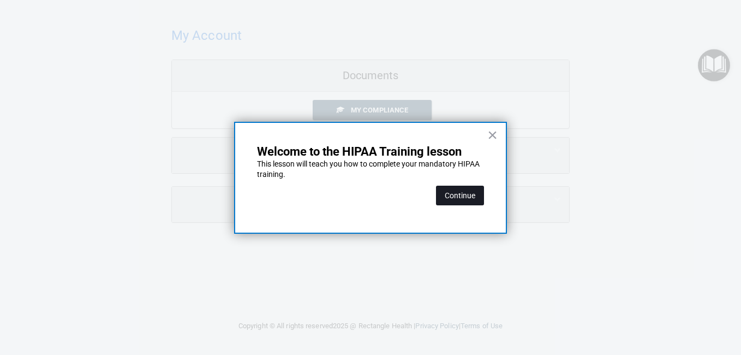
click at [478, 187] on button "Continue" at bounding box center [460, 196] width 48 height 20
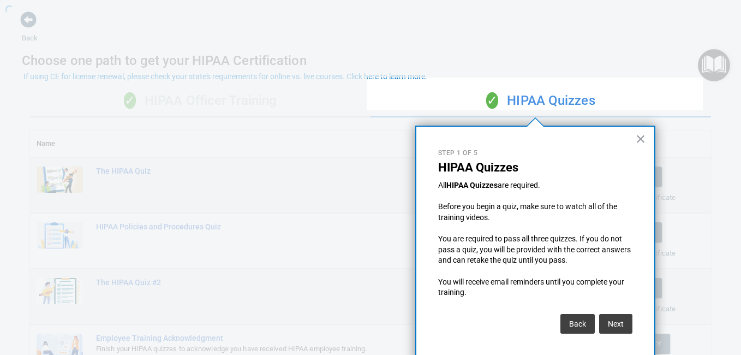
scroll to position [7, 0]
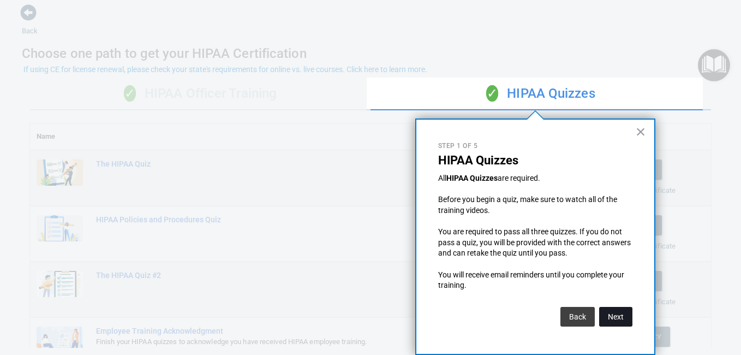
click at [618, 324] on button "Next" at bounding box center [615, 317] width 33 height 20
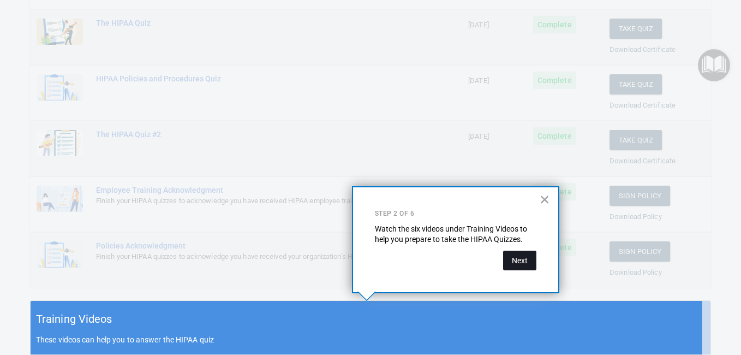
click at [523, 258] on button "Next" at bounding box center [519, 261] width 33 height 20
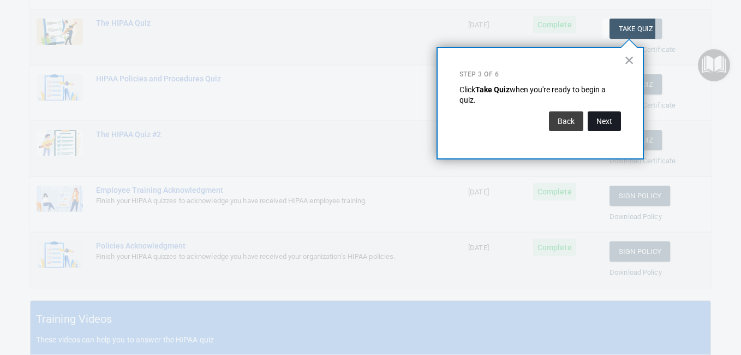
click at [605, 118] on button "Next" at bounding box center [604, 121] width 33 height 20
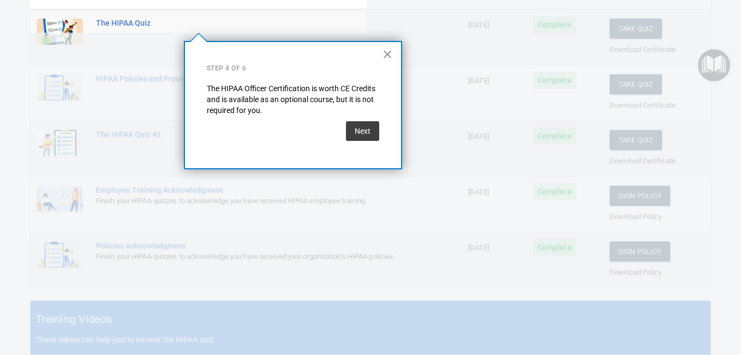
scroll to position [85, 0]
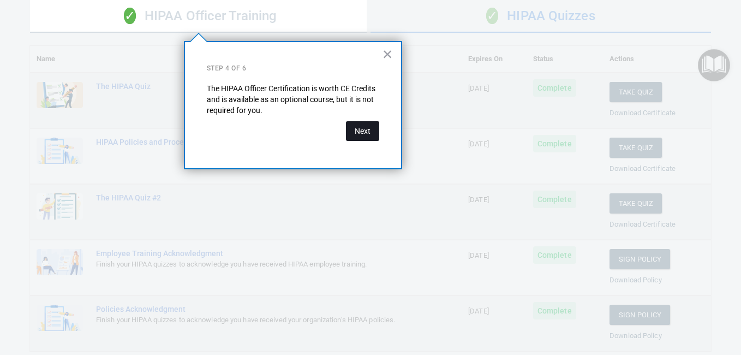
click at [352, 130] on button "Next" at bounding box center [362, 131] width 33 height 20
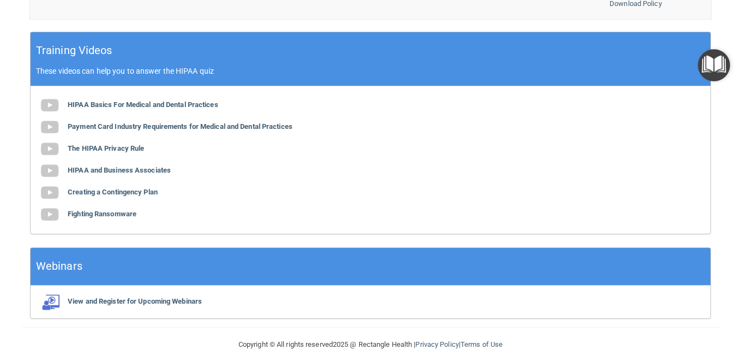
scroll to position [419, 0]
